Goal: Transaction & Acquisition: Purchase product/service

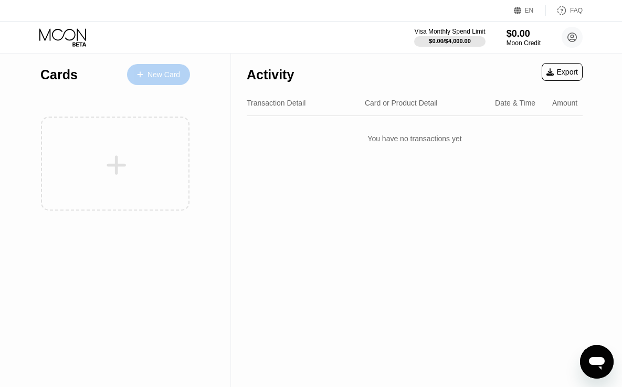
click at [151, 70] on div "New Card" at bounding box center [164, 74] width 33 height 9
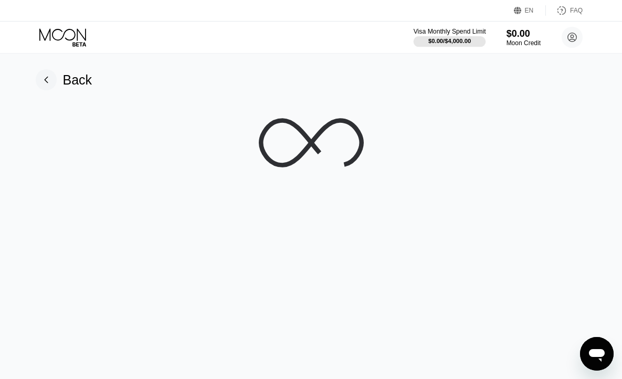
click at [451, 38] on div "$0.00 / $4,000.00" at bounding box center [449, 41] width 43 height 6
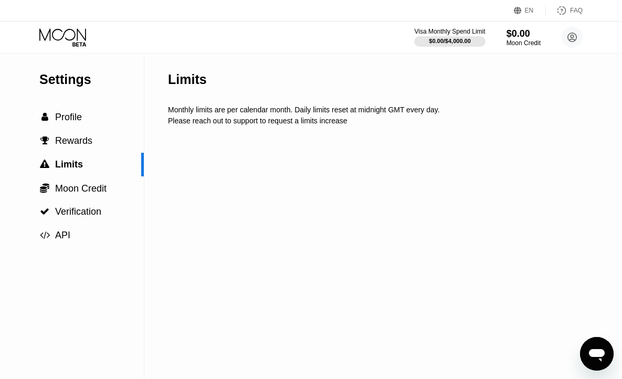
click at [497, 33] on div "Visa Monthly Spend Limit $0.00 / $4,000.00 $0.00 Moon Credit Donald d1114me88@g…" at bounding box center [498, 37] width 168 height 21
click at [507, 35] on div "$0.00" at bounding box center [523, 33] width 35 height 11
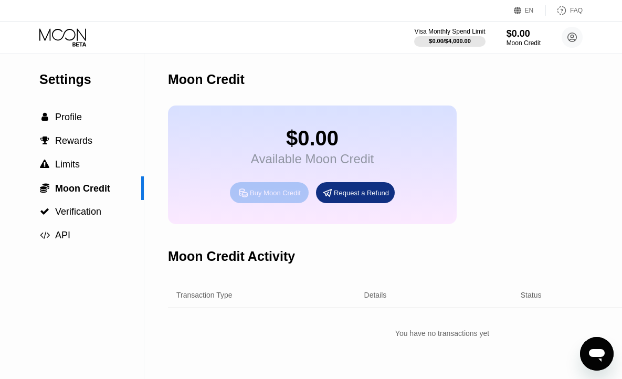
click at [261, 197] on div "Buy Moon Credit" at bounding box center [275, 192] width 51 height 9
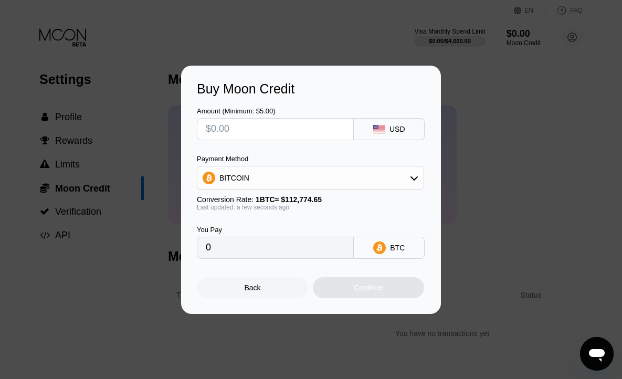
click at [399, 176] on div "BITCOIN" at bounding box center [310, 177] width 226 height 21
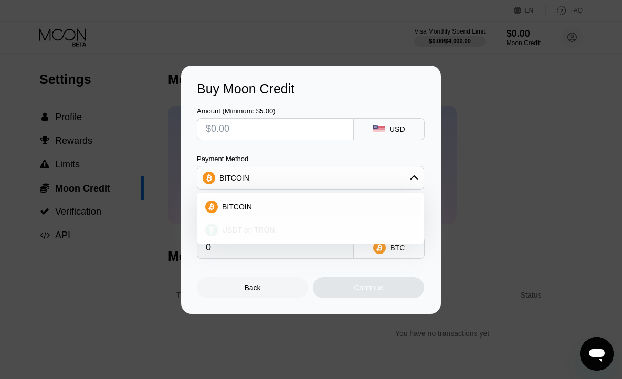
click at [280, 227] on div "USDT on TRON" at bounding box center [317, 230] width 198 height 8
type input "0.00"
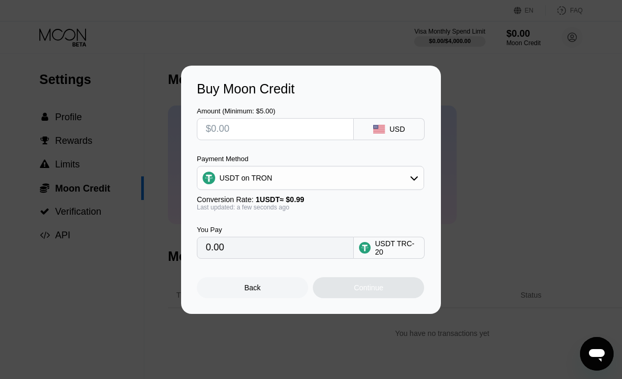
click at [260, 124] on input "text" at bounding box center [275, 129] width 139 height 21
type input "$1"
type input "1.01"
type input "$12"
type input "12.12"
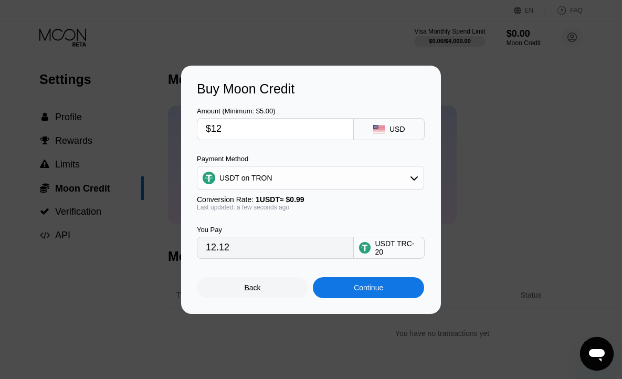
type input "$120"
type input "121.21"
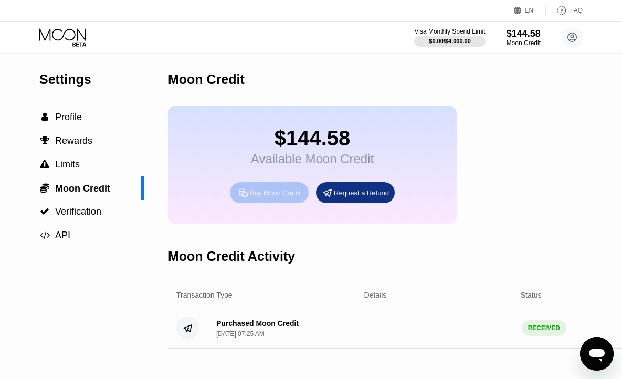
click at [250, 197] on div "Buy Moon Credit" at bounding box center [275, 192] width 51 height 9
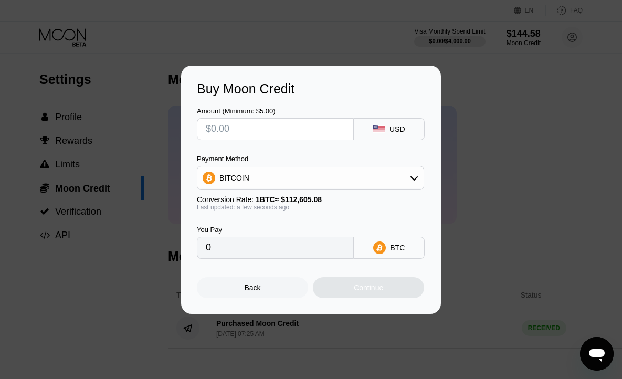
click at [250, 290] on div "Back" at bounding box center [253, 287] width 16 height 8
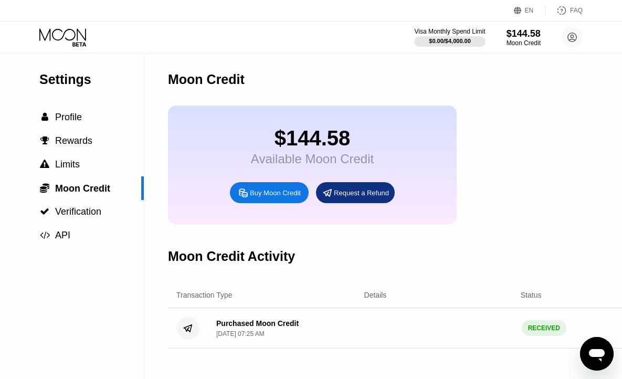
click at [50, 27] on div "Visa Monthly Spend Limit $0.00 / $4,000.00 $144.58 Moon Credit [PERSON_NAME] [E…" at bounding box center [311, 37] width 622 height 31
click at [57, 27] on div "Visa Monthly Spend Limit $0.00 / $4,000.00 $144.58 Moon Credit Donald d1114me88…" at bounding box center [311, 37] width 622 height 31
click at [58, 33] on icon at bounding box center [63, 37] width 49 height 18
